Goal: Task Accomplishment & Management: Use online tool/utility

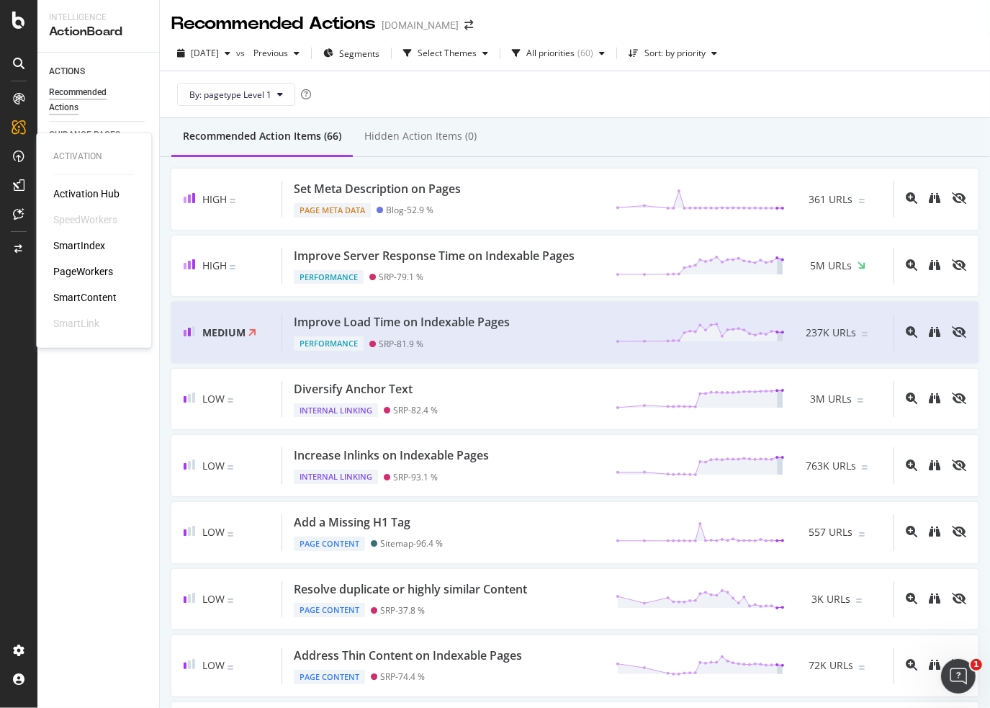
click at [86, 272] on div "PageWorkers" at bounding box center [83, 271] width 60 height 14
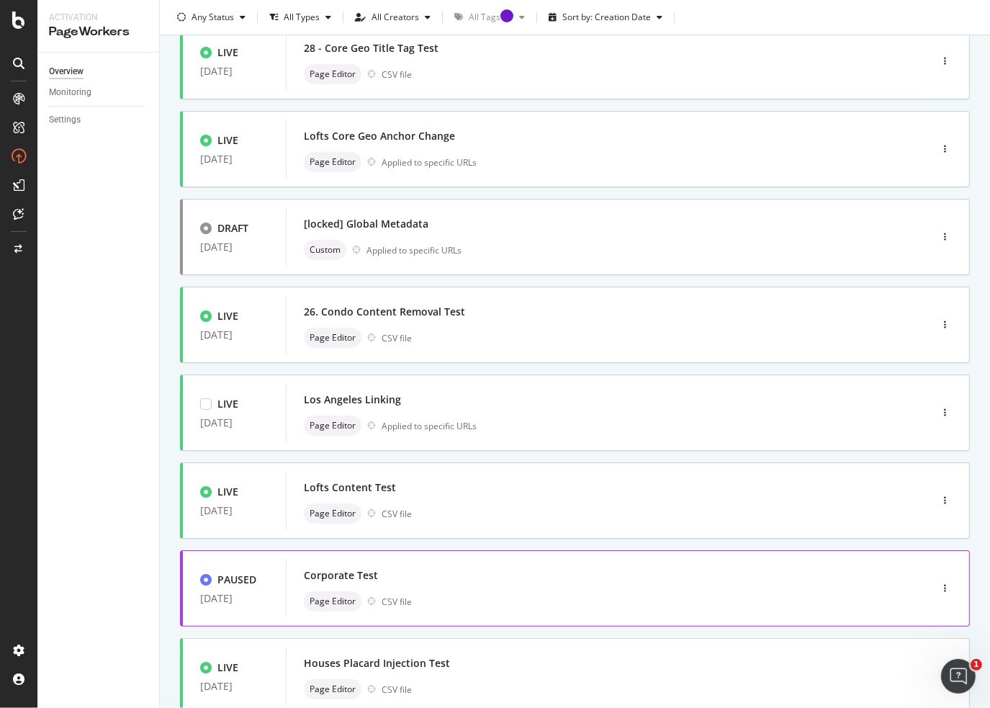
scroll to position [382, 0]
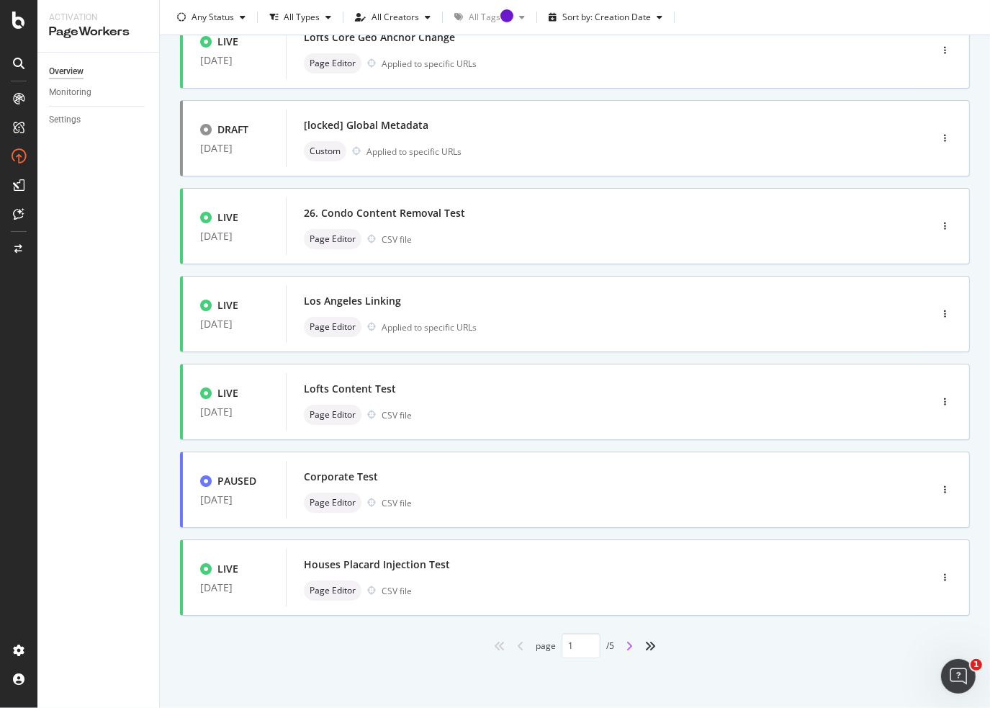
click at [625, 646] on icon "angle-right" at bounding box center [628, 646] width 7 height 12
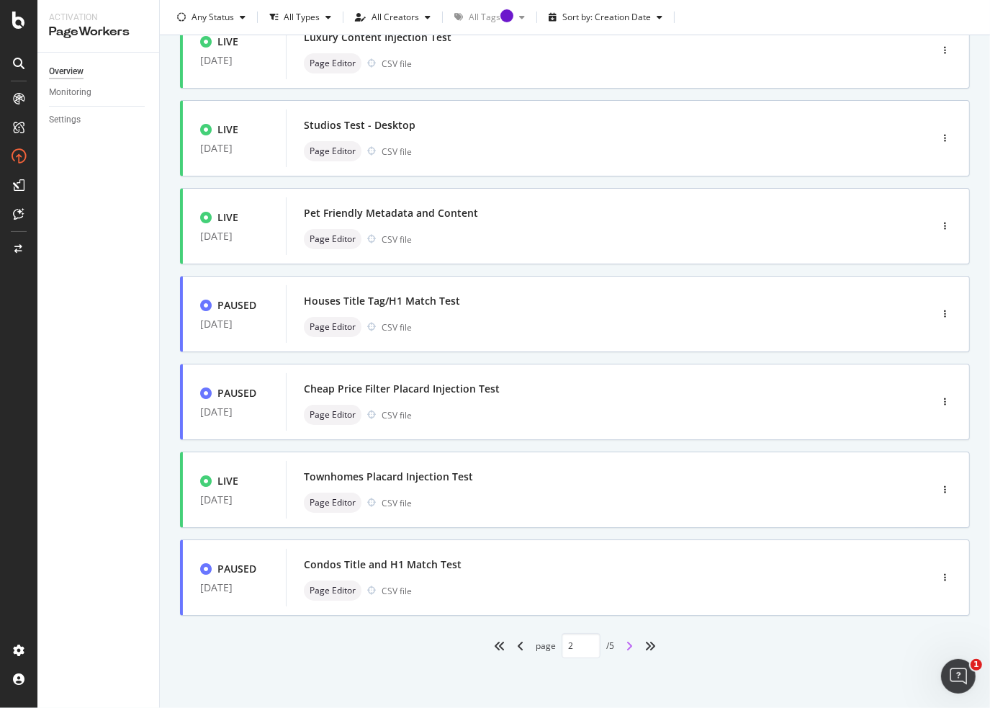
click at [625, 650] on icon "angle-right" at bounding box center [628, 646] width 7 height 12
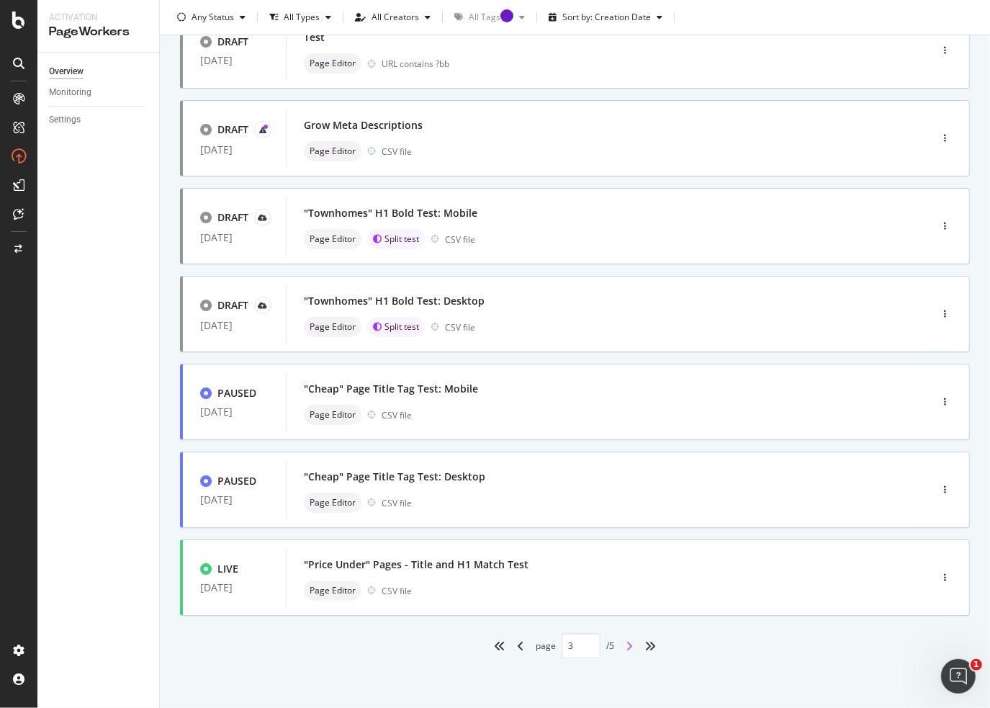
click at [625, 644] on icon "angle-right" at bounding box center [628, 646] width 7 height 12
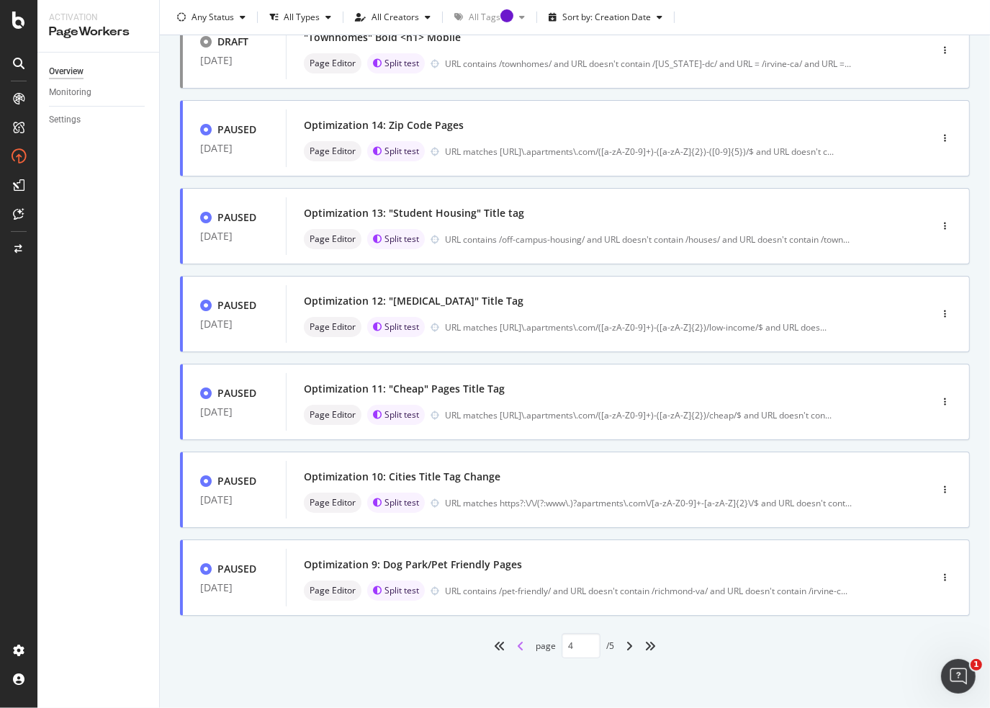
click at [517, 648] on icon "angle-left" at bounding box center [520, 646] width 7 height 12
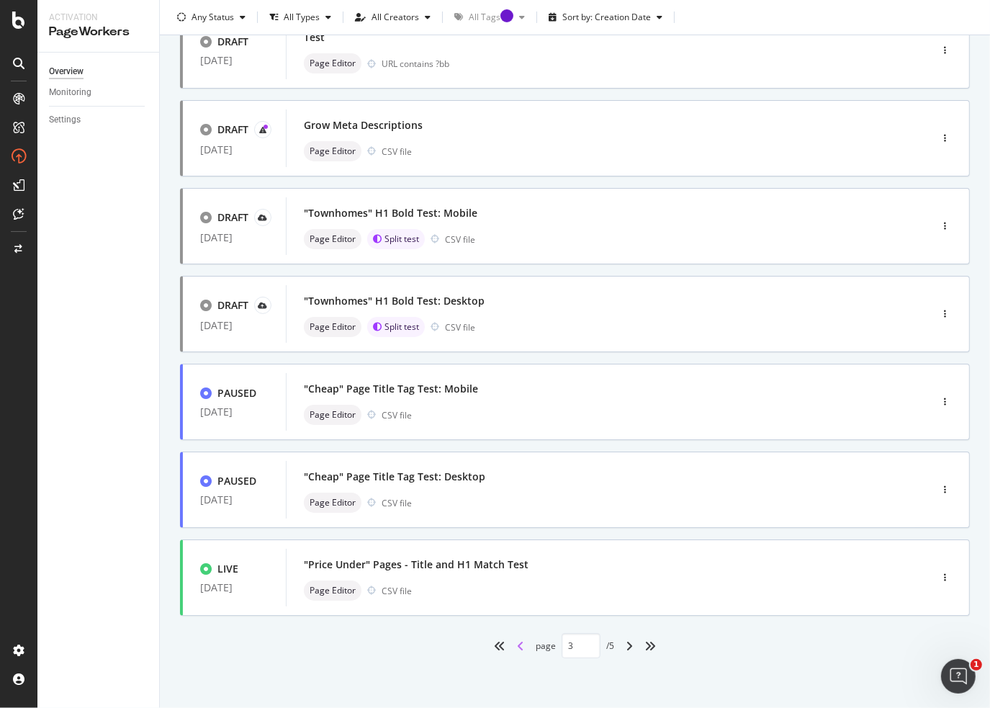
click at [517, 644] on icon "angle-left" at bounding box center [520, 646] width 7 height 12
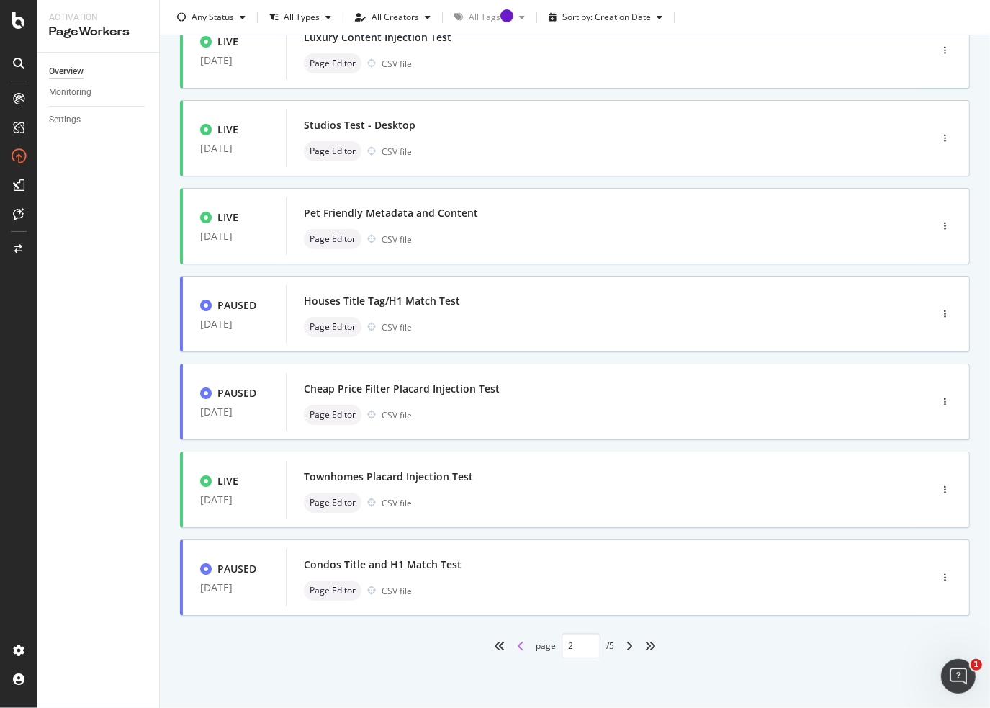
click at [517, 648] on icon "angle-left" at bounding box center [520, 646] width 7 height 12
type input "1"
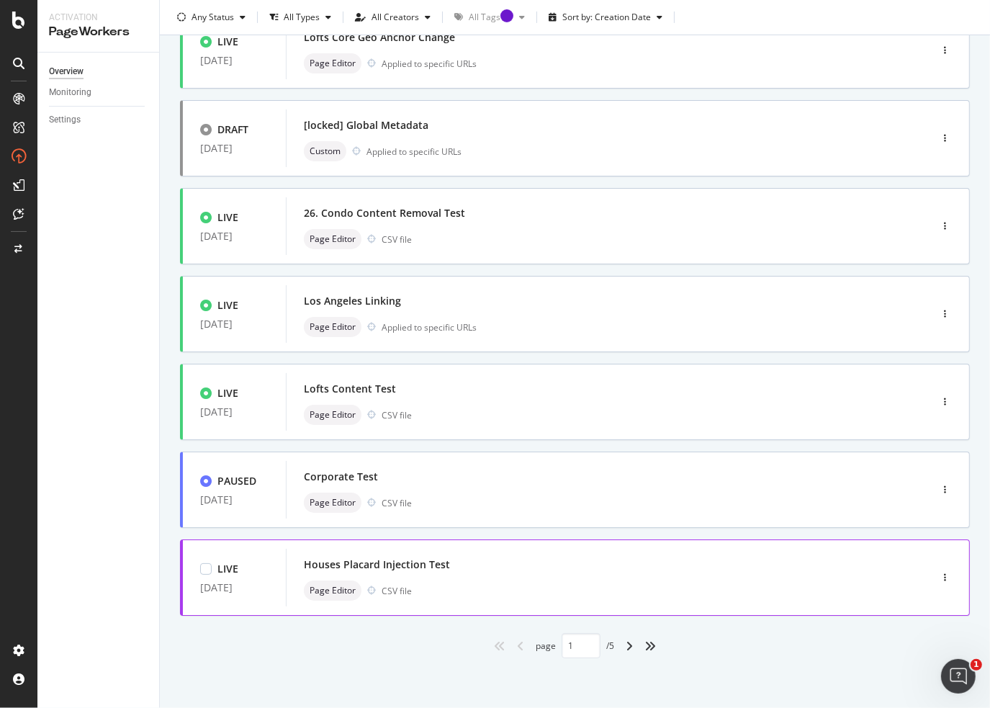
click at [431, 568] on div "Houses Placard Injection Test" at bounding box center [377, 564] width 146 height 14
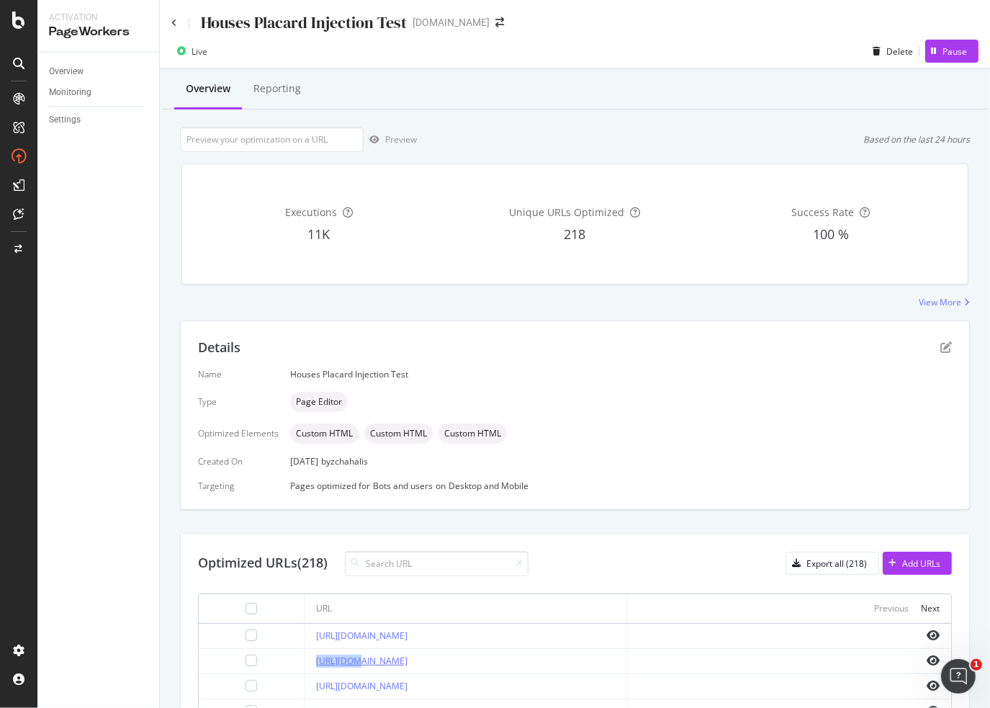
drag, startPoint x: 487, startPoint y: 659, endPoint x: 315, endPoint y: 661, distance: 172.7
drag, startPoint x: 507, startPoint y: 660, endPoint x: 279, endPoint y: 663, distance: 227.5
click at [316, 663] on div "[URL][DOMAIN_NAME]" at bounding box center [465, 660] width 299 height 13
copy link "[URL][DOMAIN_NAME]"
